Goal: Information Seeking & Learning: Check status

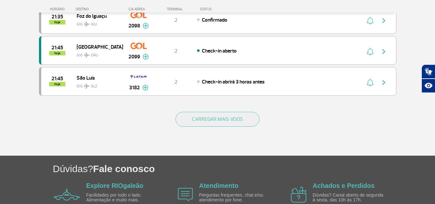
scroll to position [644, 0]
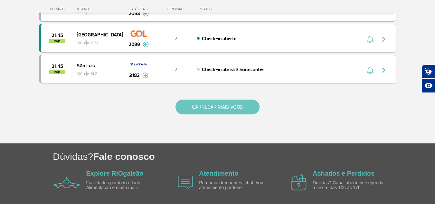
click at [207, 109] on button "CARREGAR MAIS VOOS" at bounding box center [218, 107] width 84 height 15
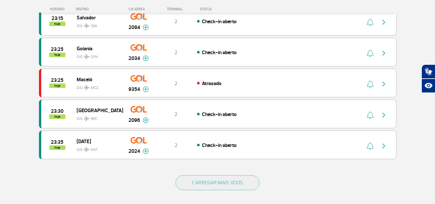
scroll to position [1192, 0]
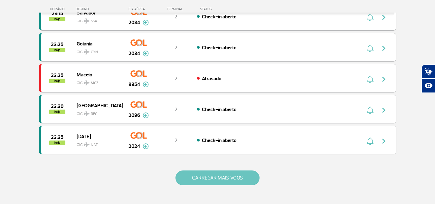
click at [229, 182] on button "CARREGAR MAIS VOOS" at bounding box center [218, 177] width 84 height 15
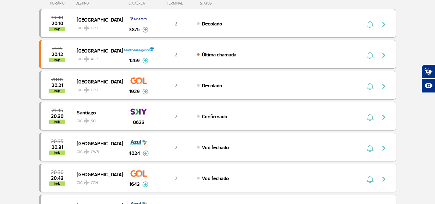
scroll to position [0, 0]
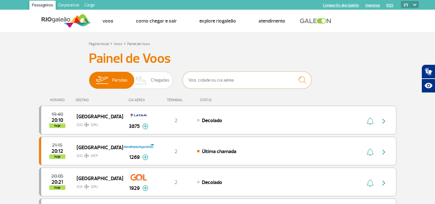
click at [237, 84] on input "text" at bounding box center [247, 80] width 129 height 17
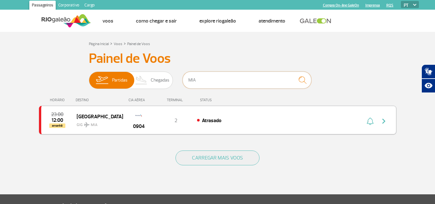
type input "MIA"
click at [250, 124] on div "23:00 12:00 amanhã Miami GIG MIA 0904 2 Atrasado" at bounding box center [218, 120] width 358 height 29
click at [381, 122] on img "button" at bounding box center [384, 121] width 8 height 8
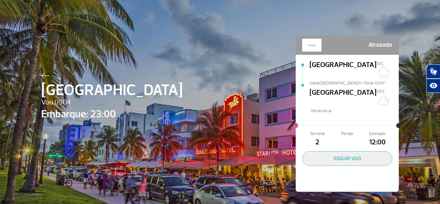
click at [41, 77] on img at bounding box center [45, 76] width 8 height 6
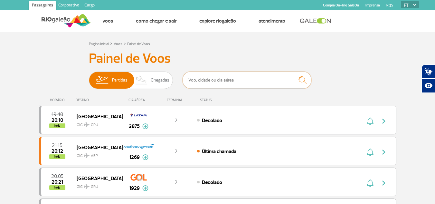
click at [224, 81] on input "text" at bounding box center [247, 80] width 129 height 17
type input "904"
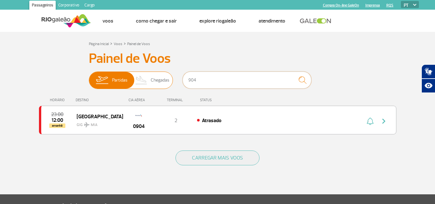
drag, startPoint x: 203, startPoint y: 82, endPoint x: 169, endPoint y: 78, distance: 34.4
click at [170, 79] on div "Partidas Chegadas 904" at bounding box center [218, 81] width 258 height 19
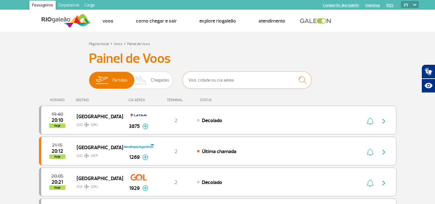
click at [218, 79] on input "text" at bounding box center [247, 80] width 129 height 17
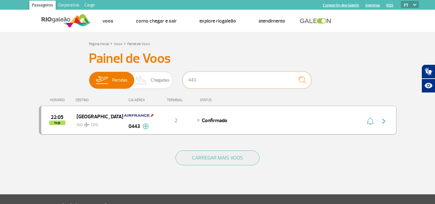
type input "443"
click at [270, 120] on div "Confirmado" at bounding box center [268, 120] width 142 height 7
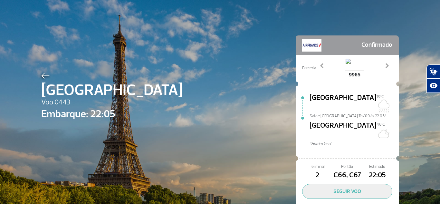
click at [41, 77] on img at bounding box center [45, 76] width 8 height 6
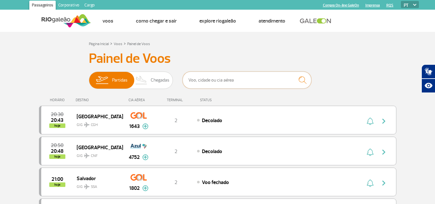
click at [232, 79] on input "text" at bounding box center [247, 80] width 129 height 17
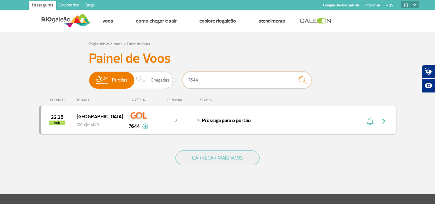
type input "7644"
click at [318, 119] on div "Prossiga para o portão" at bounding box center [268, 120] width 142 height 7
click at [384, 123] on img "button" at bounding box center [384, 121] width 8 height 8
click at [381, 123] on img "button" at bounding box center [384, 121] width 8 height 8
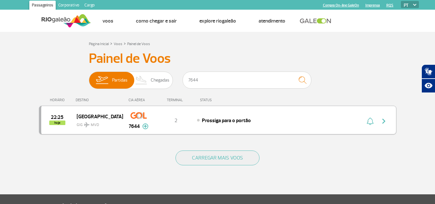
click at [381, 123] on img "button" at bounding box center [384, 121] width 8 height 8
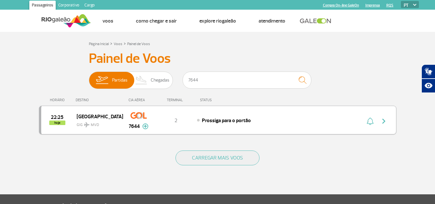
click at [381, 123] on img "button" at bounding box center [384, 121] width 8 height 8
click at [383, 122] on img "button" at bounding box center [384, 121] width 8 height 8
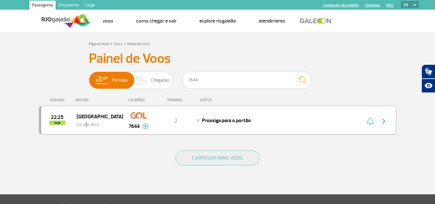
click at [383, 122] on img "button" at bounding box center [384, 121] width 8 height 8
drag, startPoint x: 262, startPoint y: 124, endPoint x: 309, endPoint y: 89, distance: 58.6
click at [263, 124] on div "22:25 hoje Montevideo GIG MVD 7644 2 Prossiga para o portão Parcerias: Air Fran…" at bounding box center [218, 120] width 358 height 29
drag, startPoint x: 190, startPoint y: 86, endPoint x: 175, endPoint y: 86, distance: 14.5
click at [175, 86] on div "Partidas Chegadas 7644" at bounding box center [218, 81] width 258 height 19
